Goal: Task Accomplishment & Management: Manage account settings

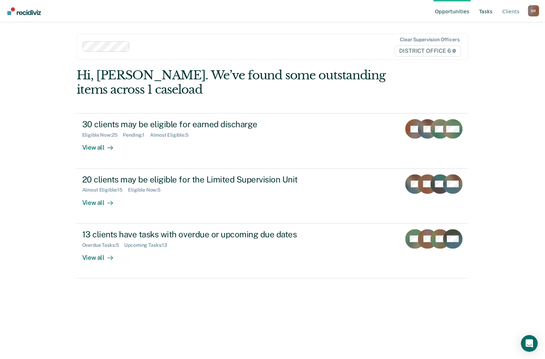
click at [490, 9] on link "Tasks" at bounding box center [486, 11] width 16 height 22
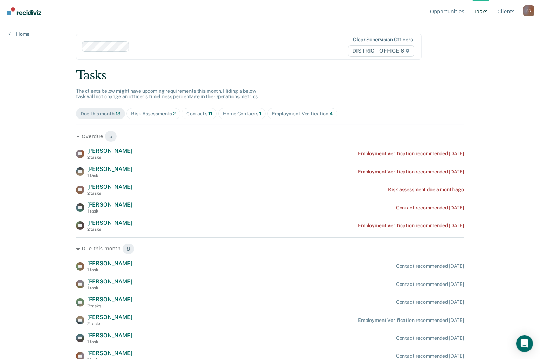
scroll to position [39, 0]
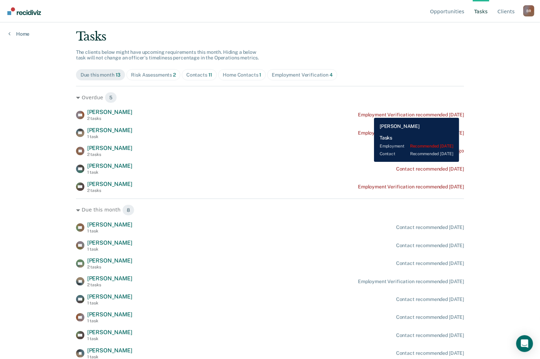
click at [368, 113] on div "Employment Verification recommended [DATE]" at bounding box center [411, 115] width 106 height 6
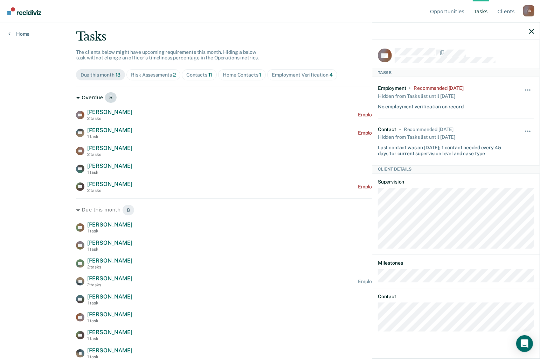
click at [216, 100] on div "Overdue 5" at bounding box center [270, 97] width 388 height 11
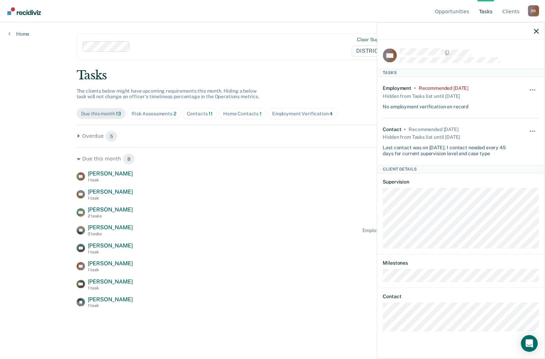
click at [494, 8] on link "Tasks" at bounding box center [486, 11] width 16 height 22
click at [536, 29] on icon "button" at bounding box center [536, 31] width 5 height 5
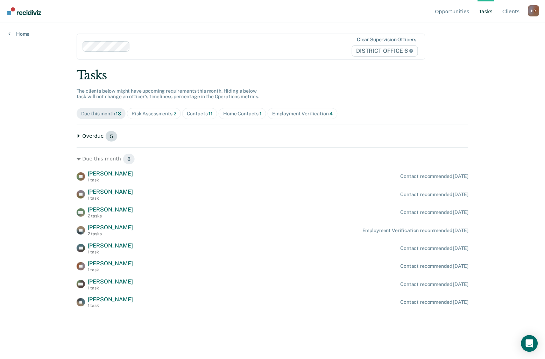
click at [90, 134] on div "Overdue 5" at bounding box center [273, 136] width 392 height 11
